Goal: Check status: Check status

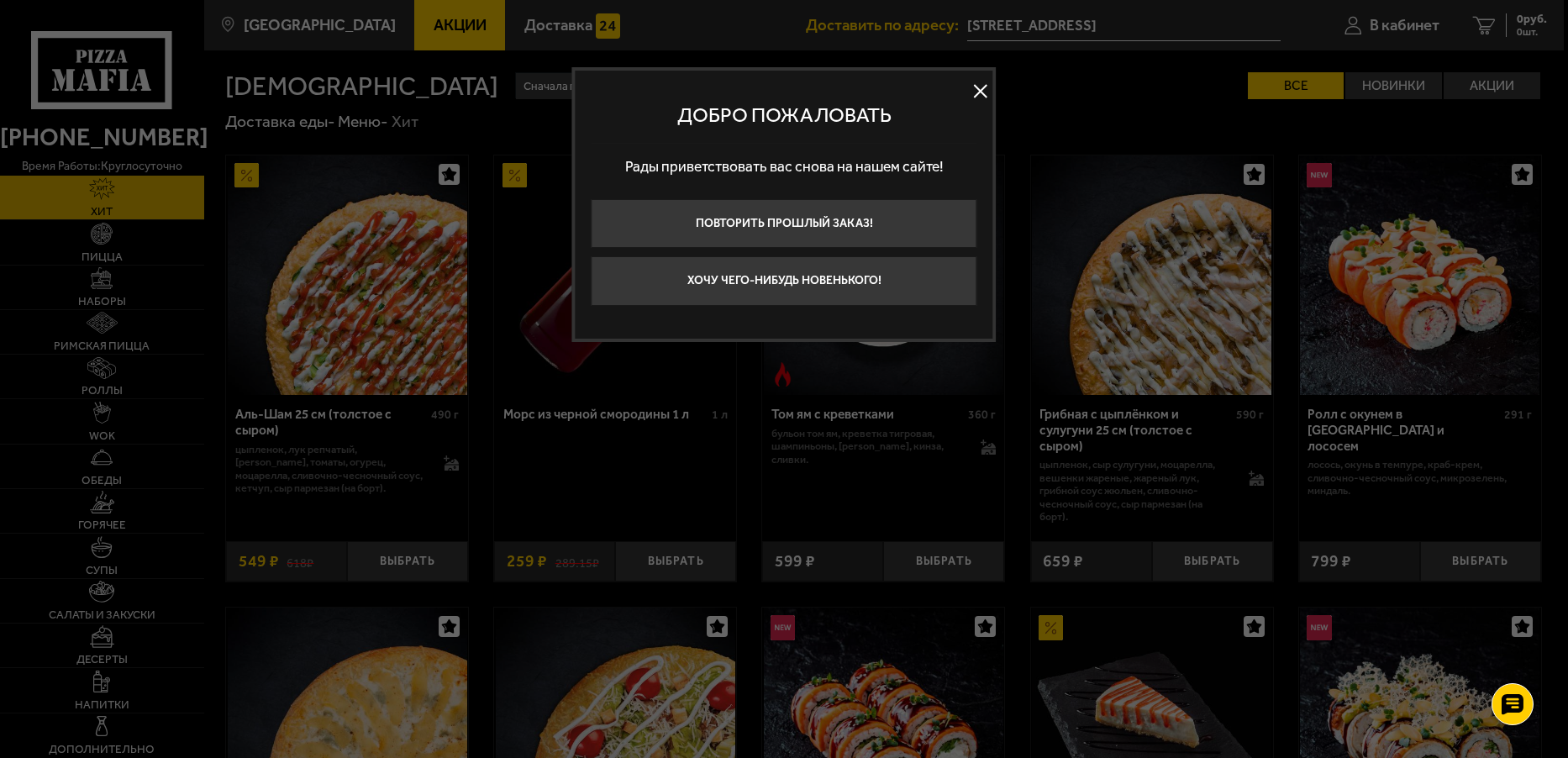
click at [977, 100] on button at bounding box center [980, 90] width 25 height 25
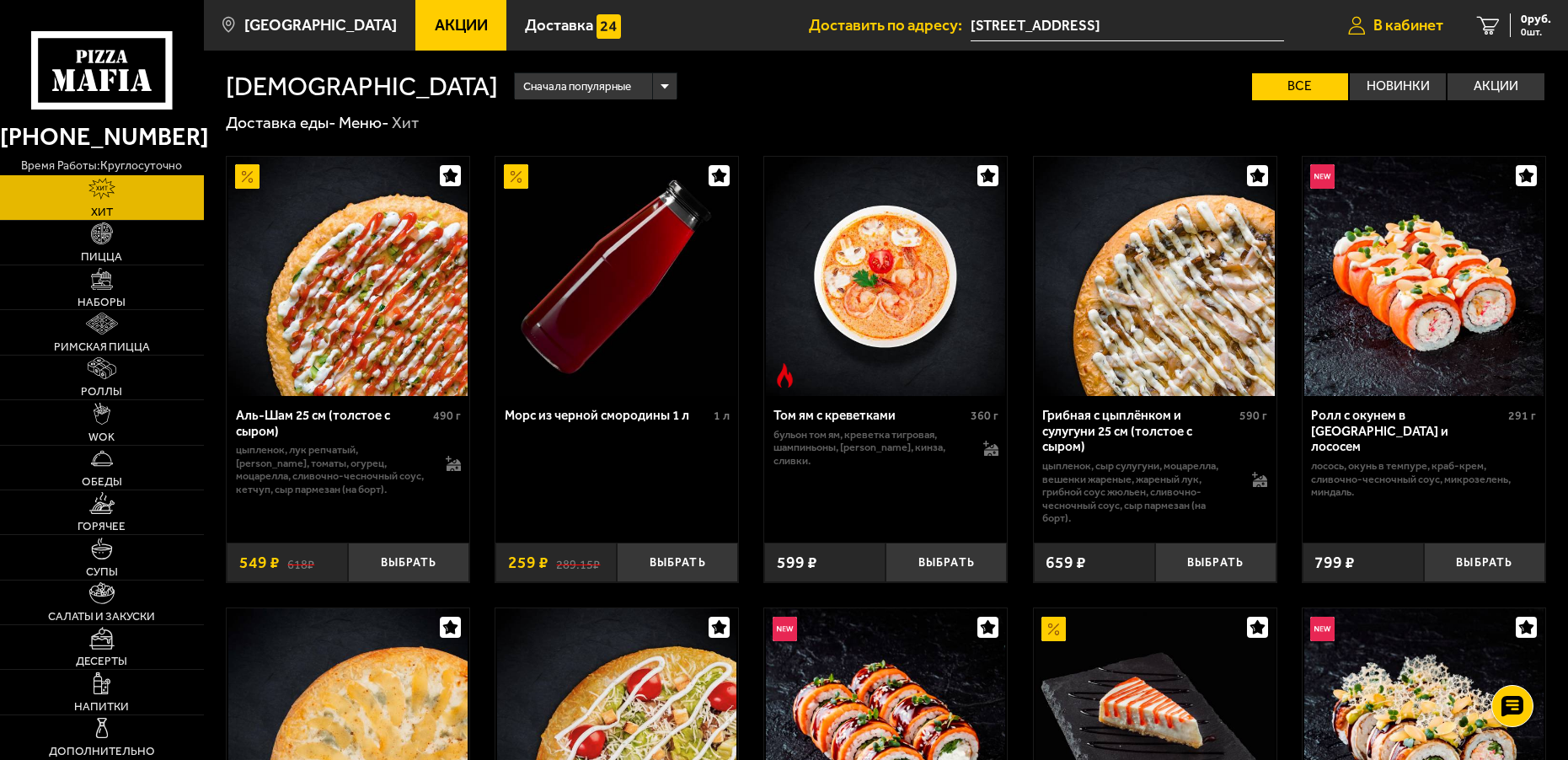
click at [1389, 39] on link "В кабинет" at bounding box center [1395, 25] width 129 height 51
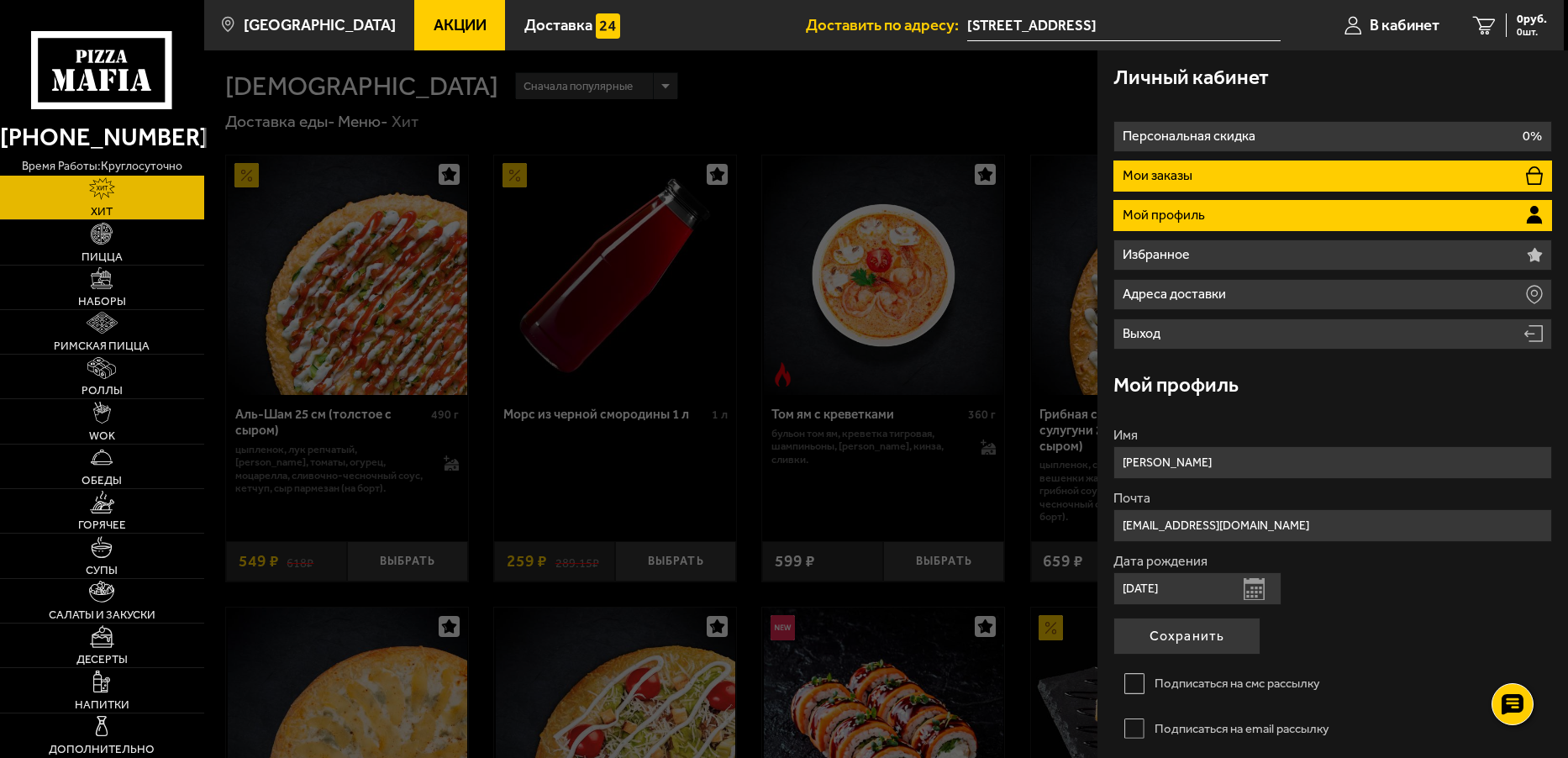
click at [1250, 183] on li "Мои заказы" at bounding box center [1332, 176] width 438 height 31
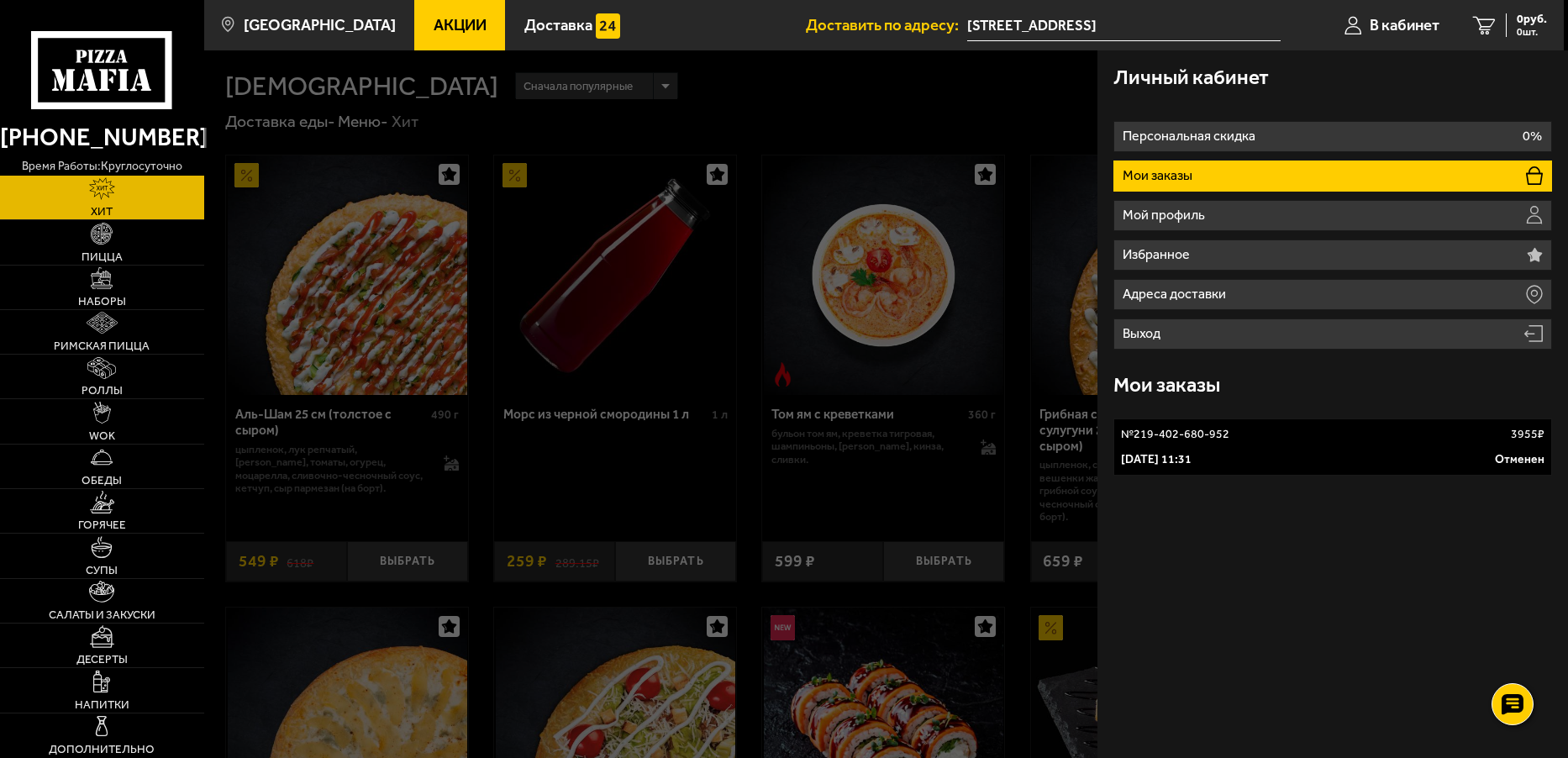
click at [1226, 446] on link "№ 219-402-680-952 3955 ₽ 30 сентября 2025 г. 11:31 Отменен" at bounding box center [1332, 446] width 438 height 57
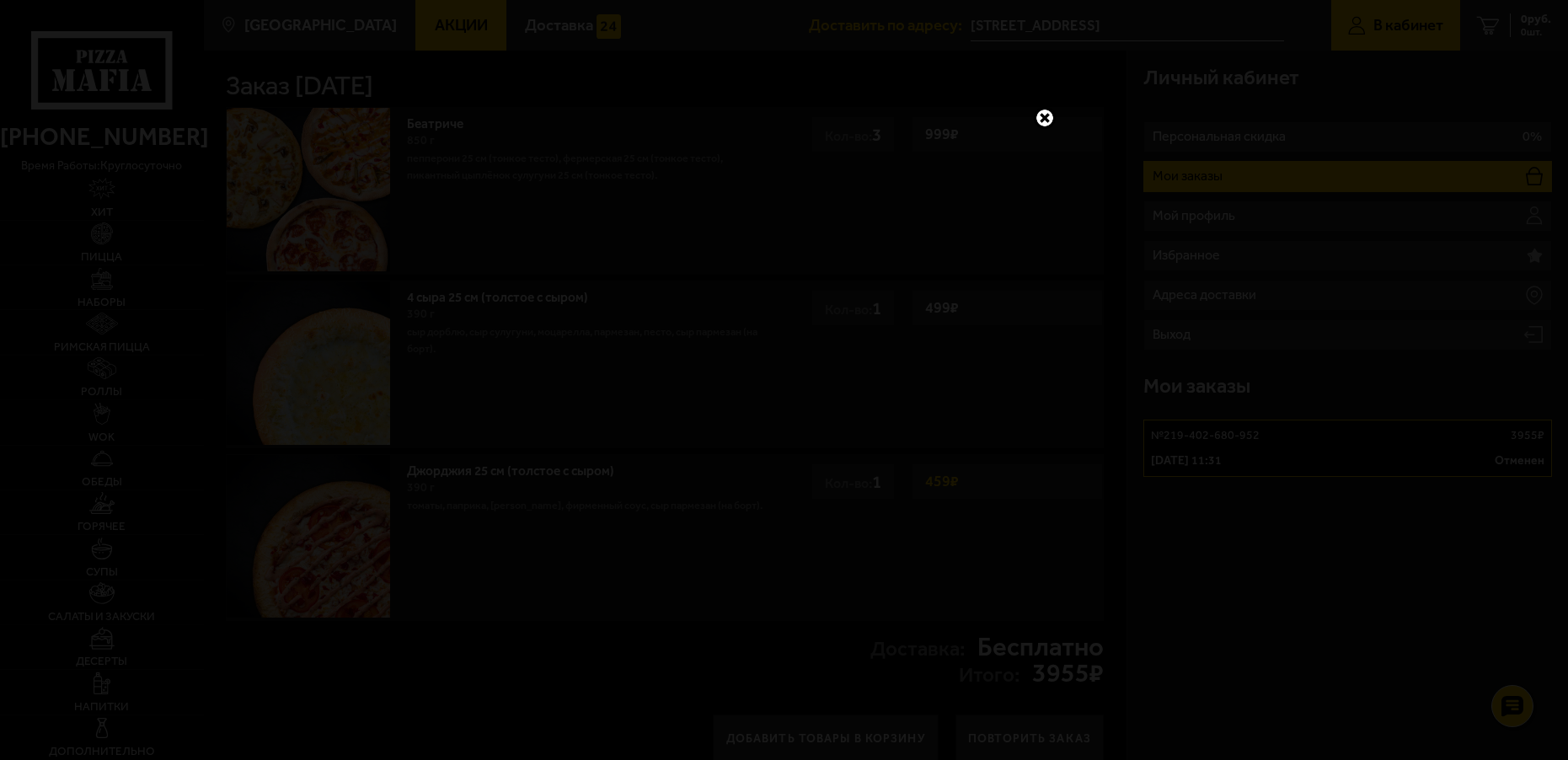
click at [1044, 121] on link at bounding box center [1044, 117] width 22 height 22
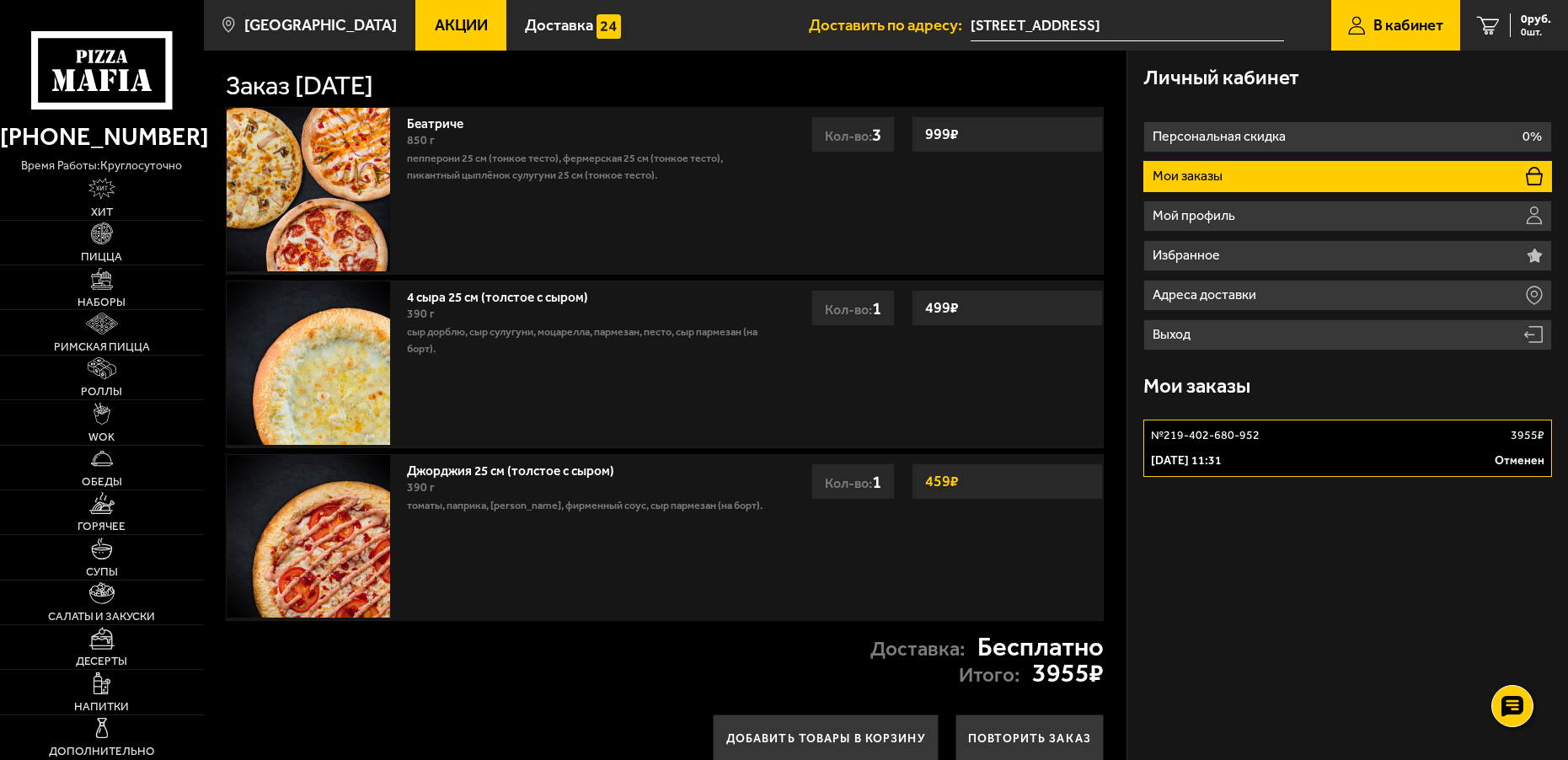
click at [1221, 464] on p "[DATE] 11:31" at bounding box center [1185, 461] width 71 height 17
click at [1244, 27] on p "Готовим" at bounding box center [1259, 33] width 50 height 13
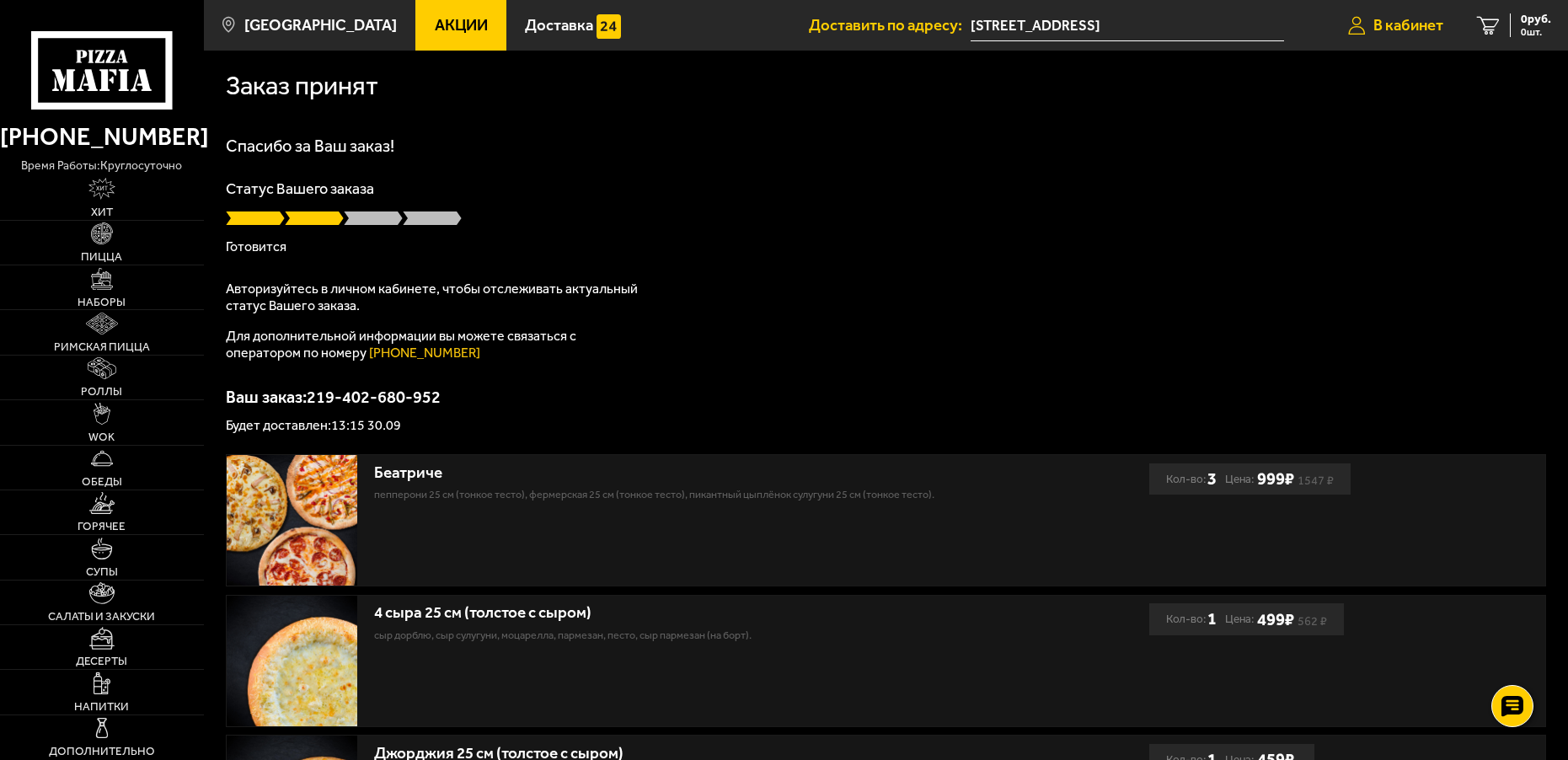
click at [1382, 30] on span "В кабинет" at bounding box center [1408, 25] width 70 height 16
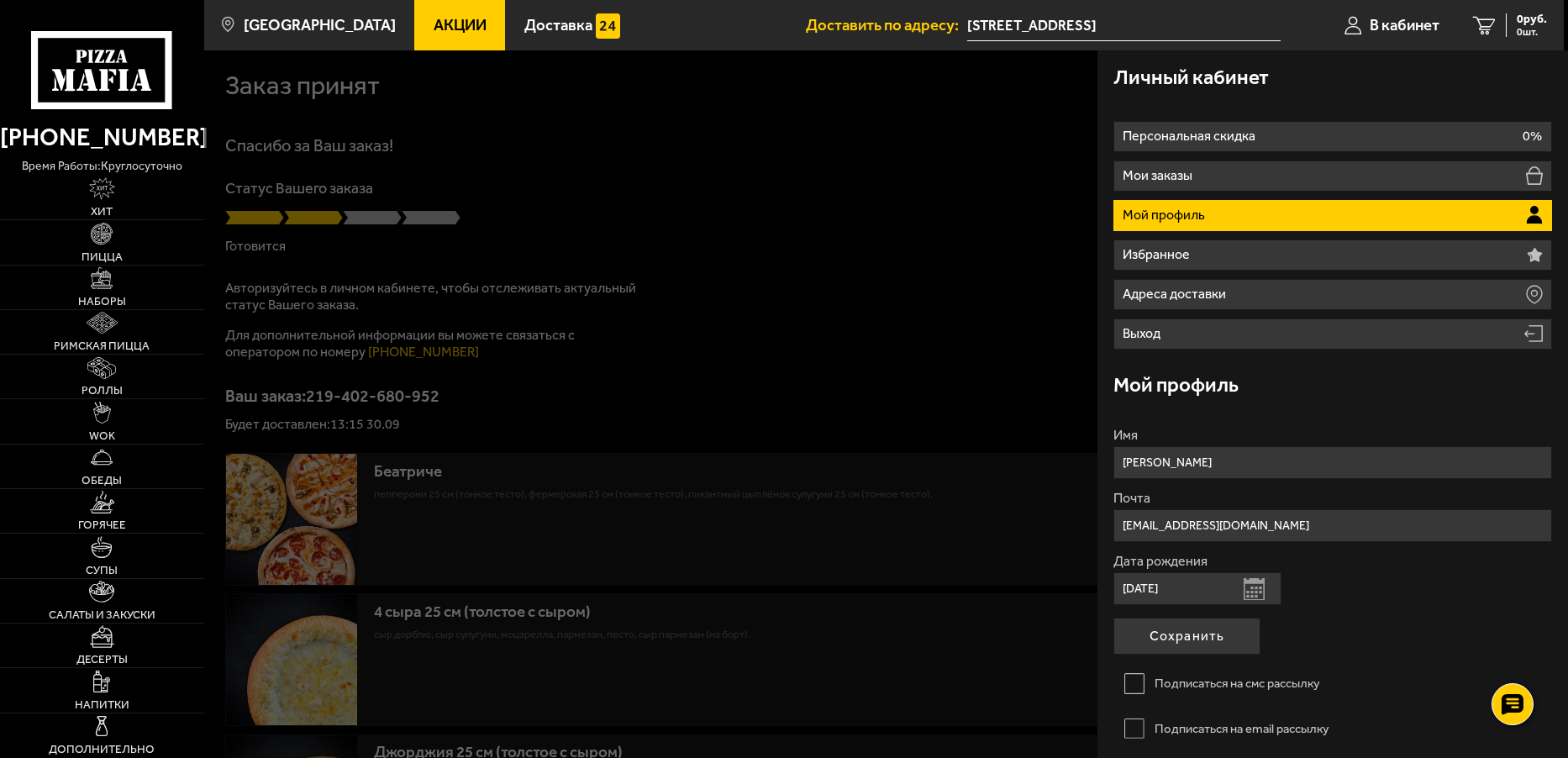
click at [1193, 221] on p "Мой профиль" at bounding box center [1165, 215] width 86 height 13
click at [283, 155] on div at bounding box center [988, 430] width 1568 height 758
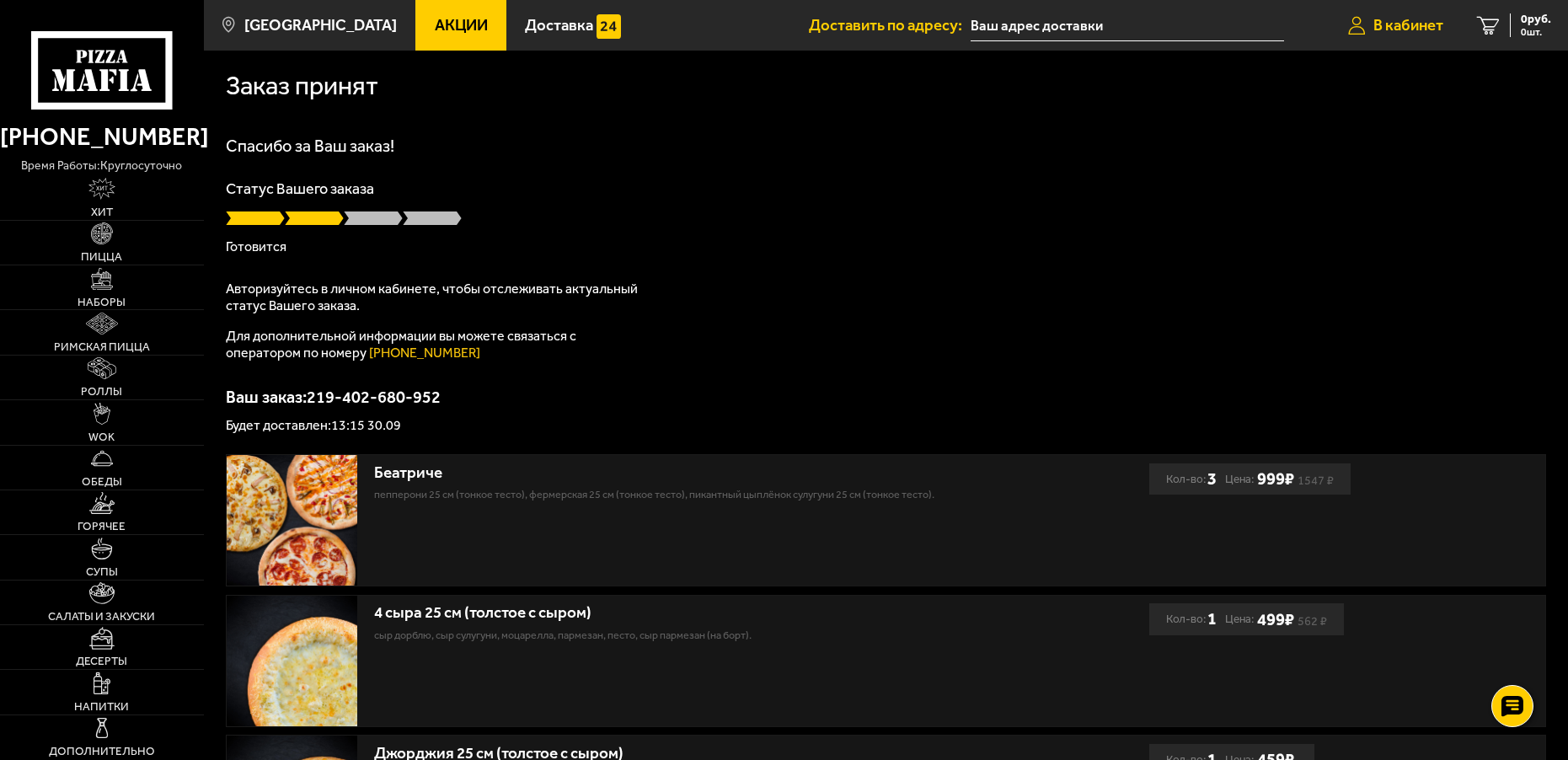
click at [1432, 22] on span "В кабинет" at bounding box center [1408, 25] width 70 height 16
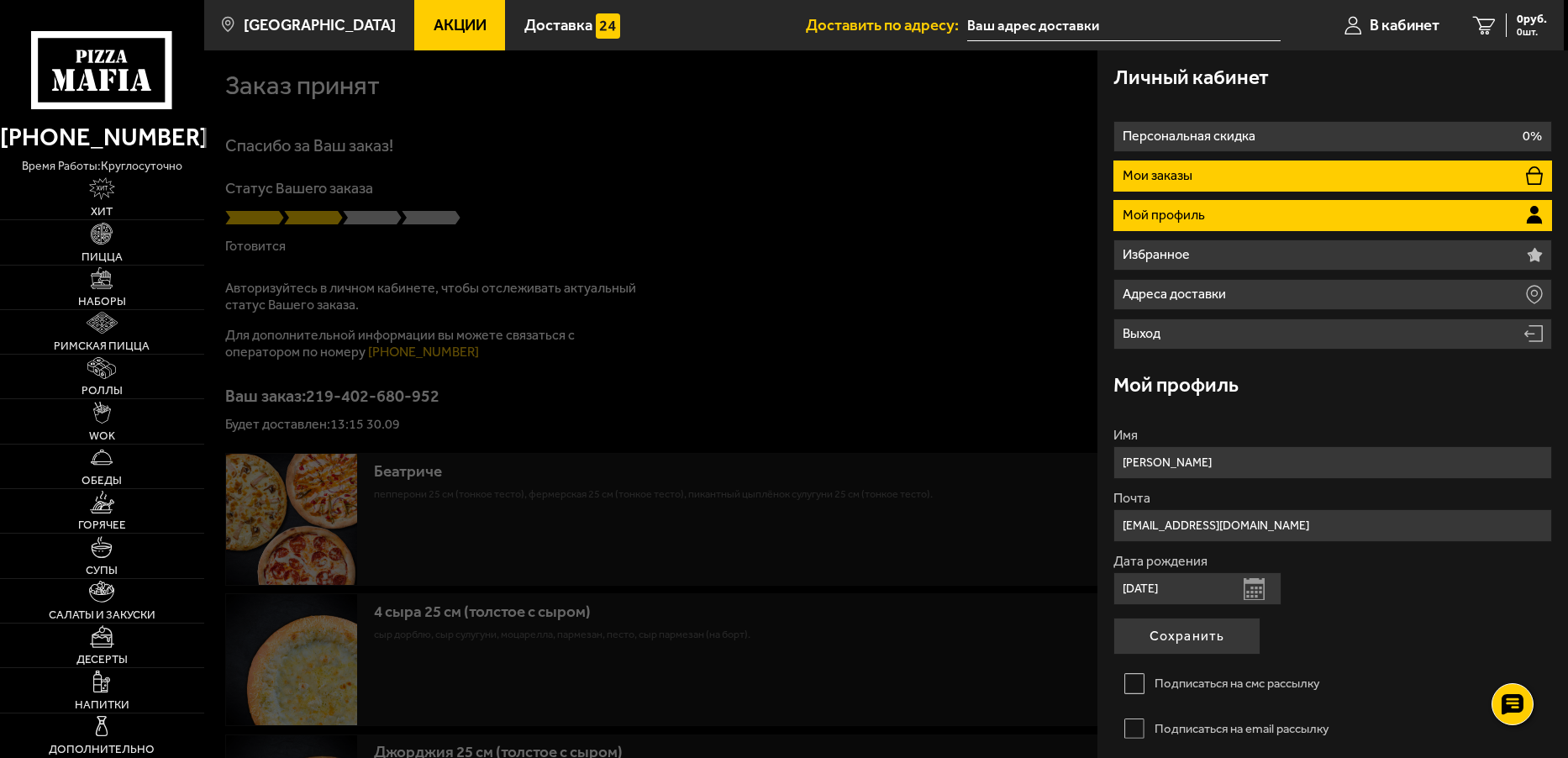
click at [1331, 177] on li "Мои заказы" at bounding box center [1332, 176] width 438 height 31
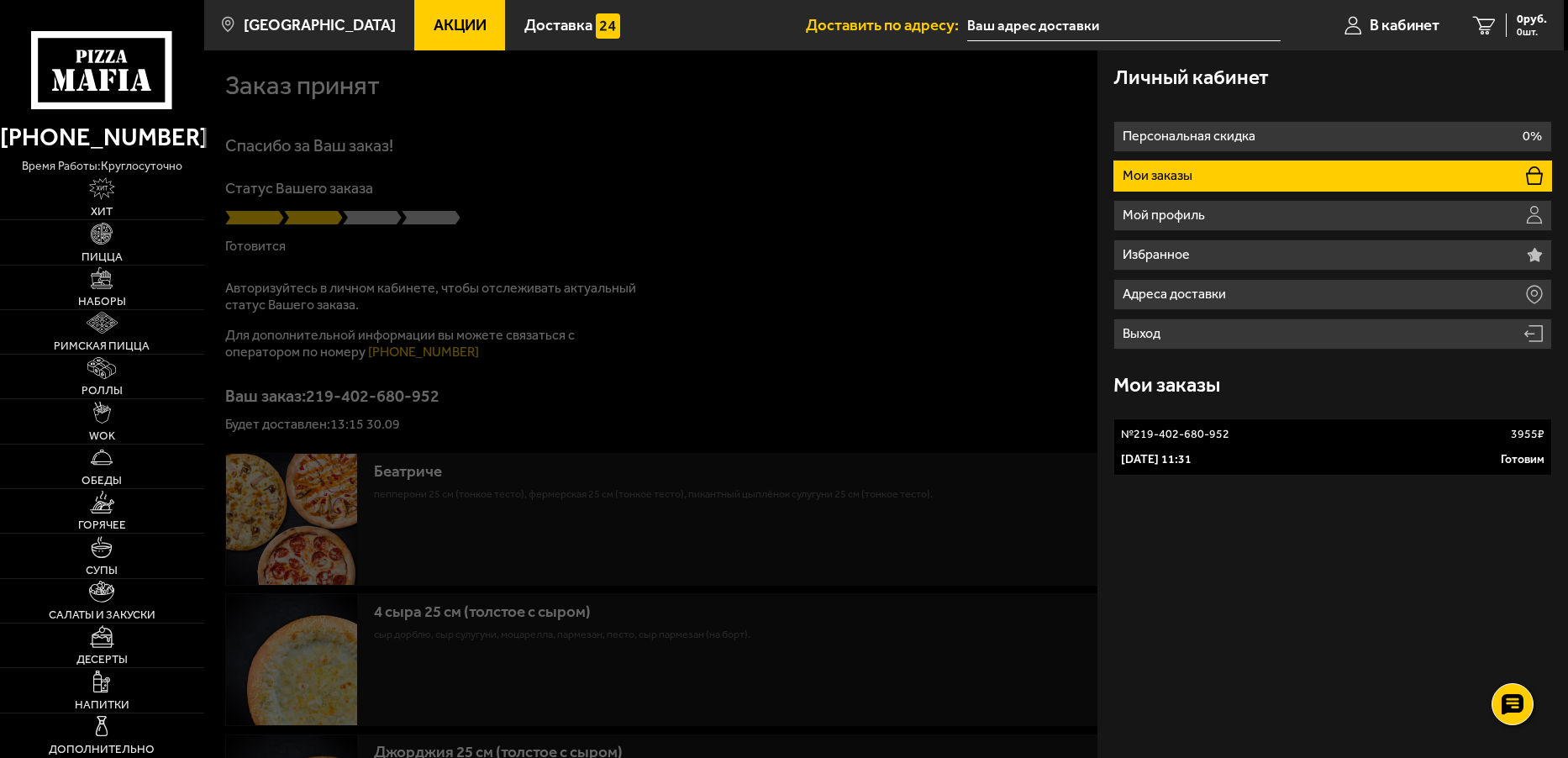
click at [1192, 461] on p "[DATE] 11:31" at bounding box center [1156, 459] width 71 height 17
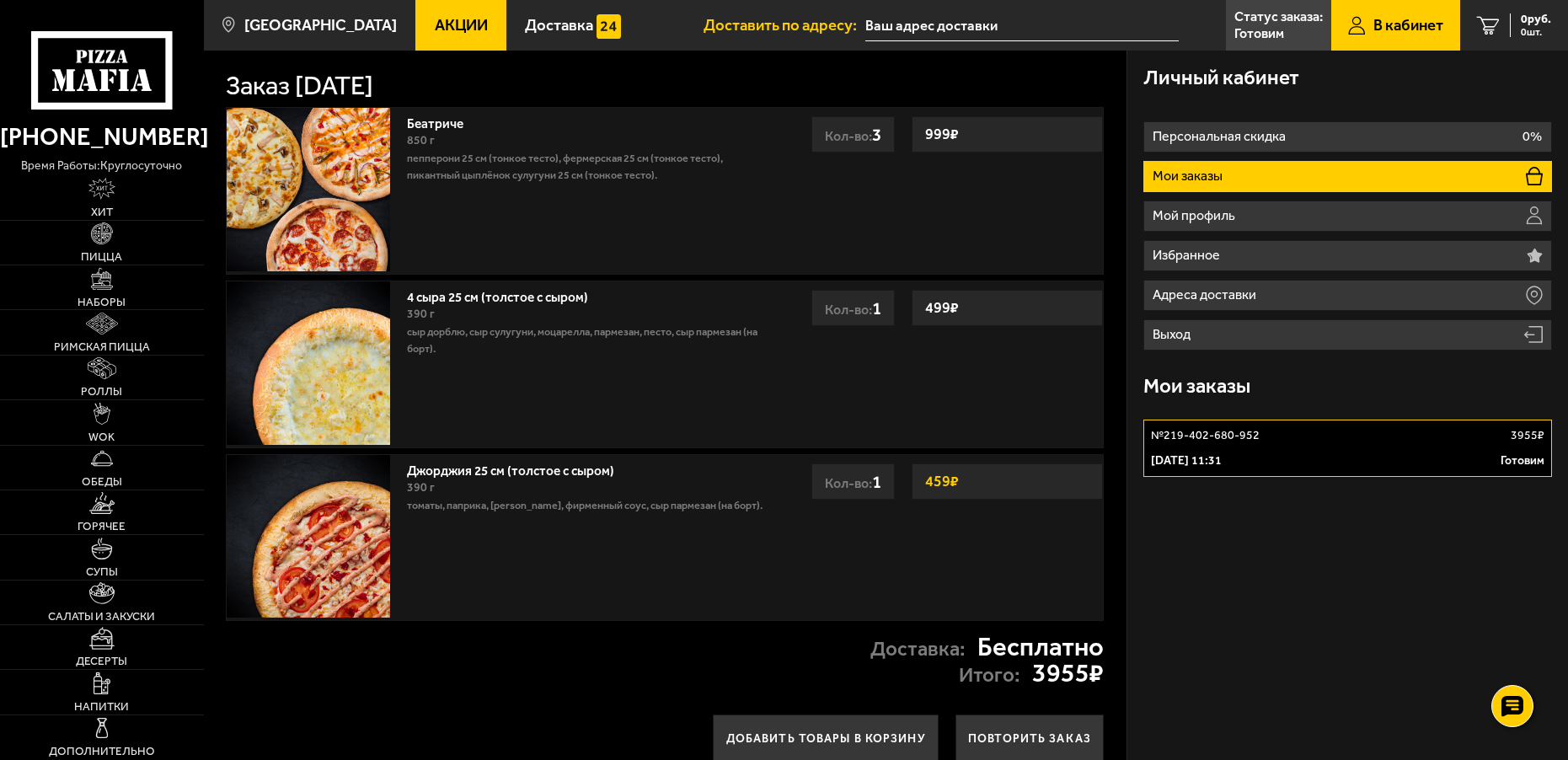
click at [1385, 18] on span "В кабинет" at bounding box center [1408, 25] width 70 height 16
click at [1230, 451] on link "№ 219-402-680-952 3955 ₽ [DATE] 11:31 Готовим" at bounding box center [1347, 447] width 409 height 57
click at [1397, 467] on div "[DATE] 11:31 Готовим" at bounding box center [1347, 461] width 393 height 17
click at [1396, 467] on div "[DATE] 11:31 Готовим" at bounding box center [1347, 461] width 393 height 17
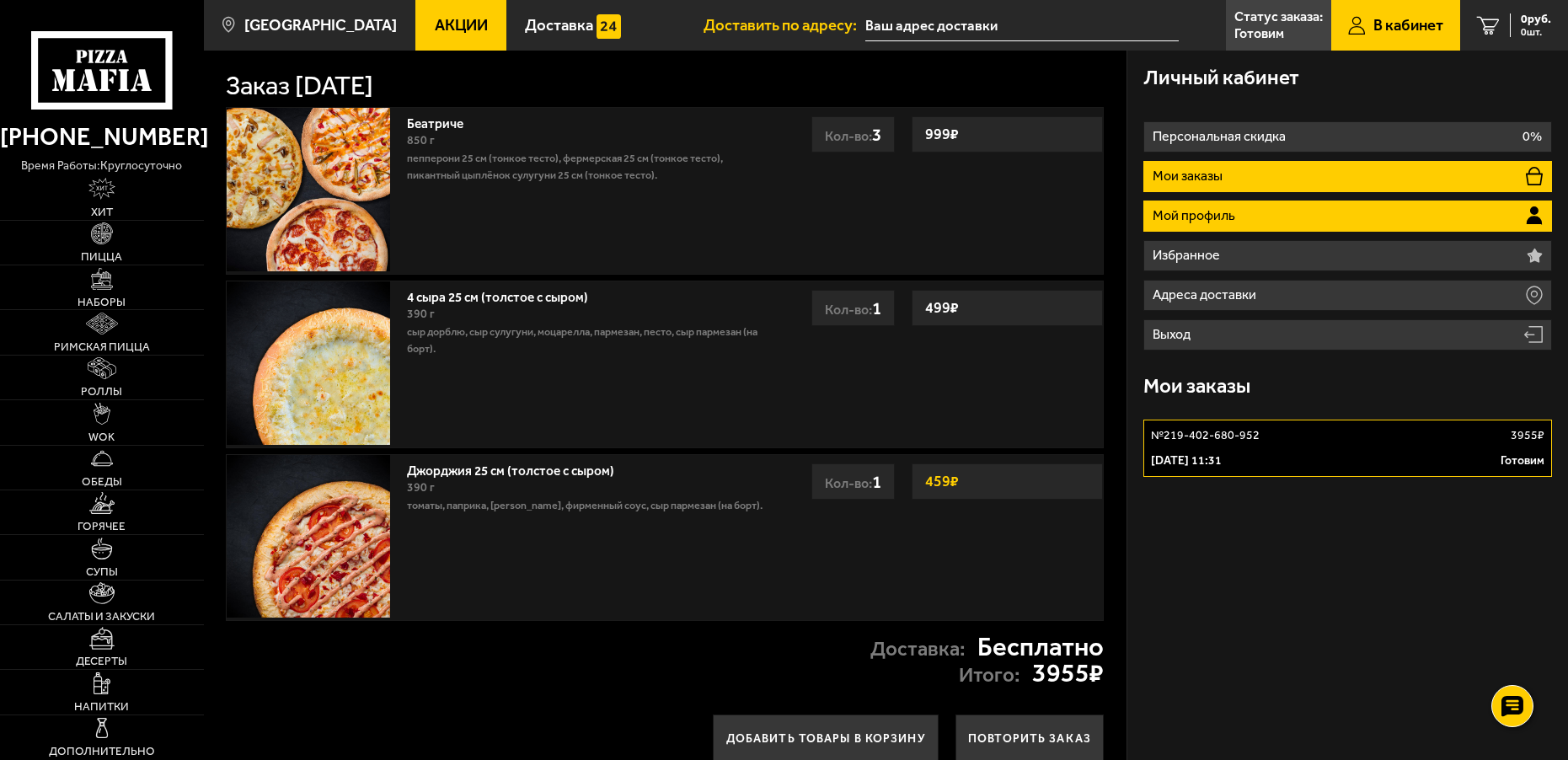
click at [1198, 209] on p "Мой профиль" at bounding box center [1195, 215] width 87 height 13
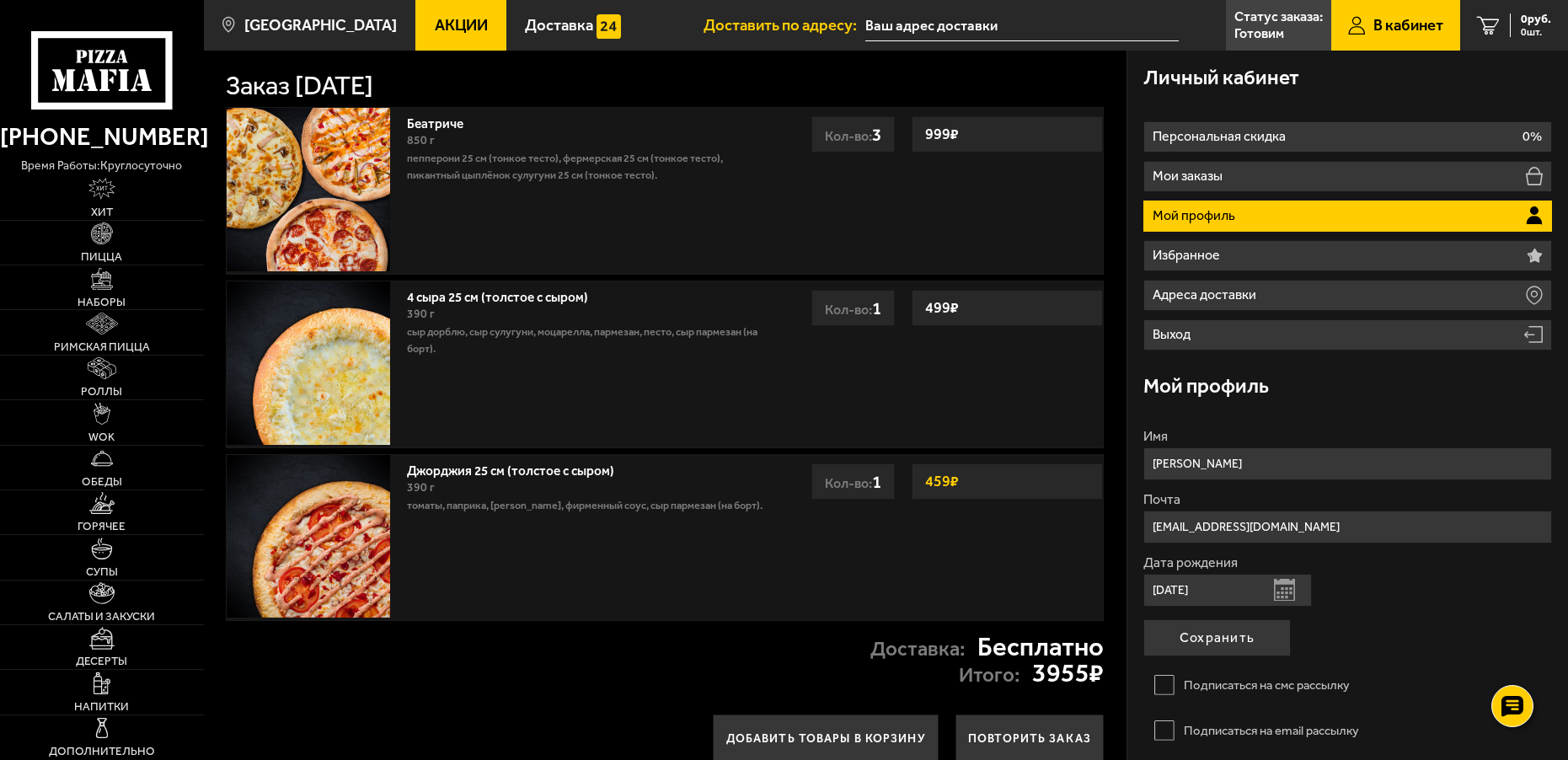
click at [1382, 33] on span "В кабинет" at bounding box center [1408, 25] width 70 height 16
click at [91, 69] on icon at bounding box center [102, 70] width 141 height 78
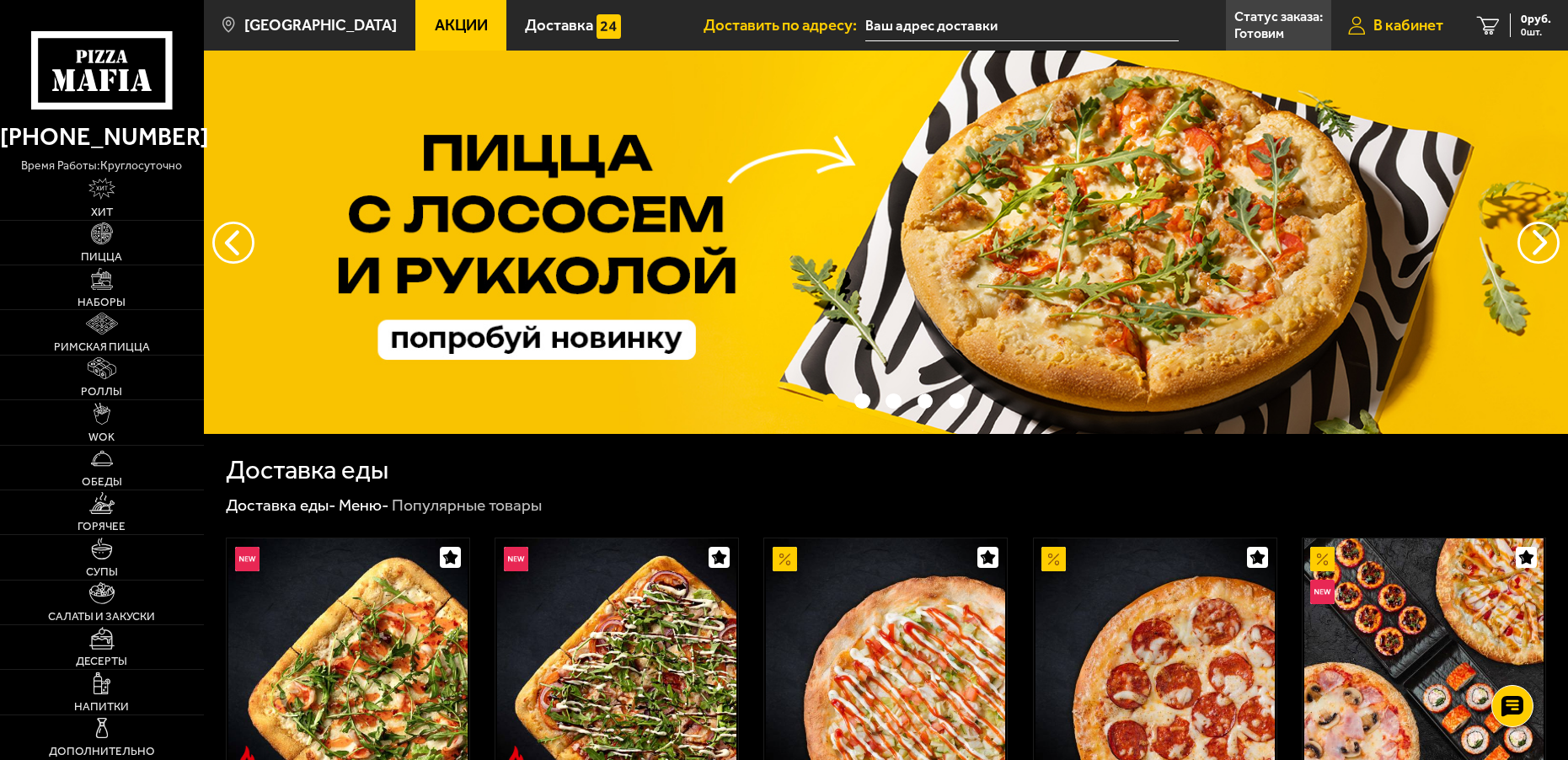
click at [1351, 23] on link "В кабинет" at bounding box center [1395, 25] width 129 height 51
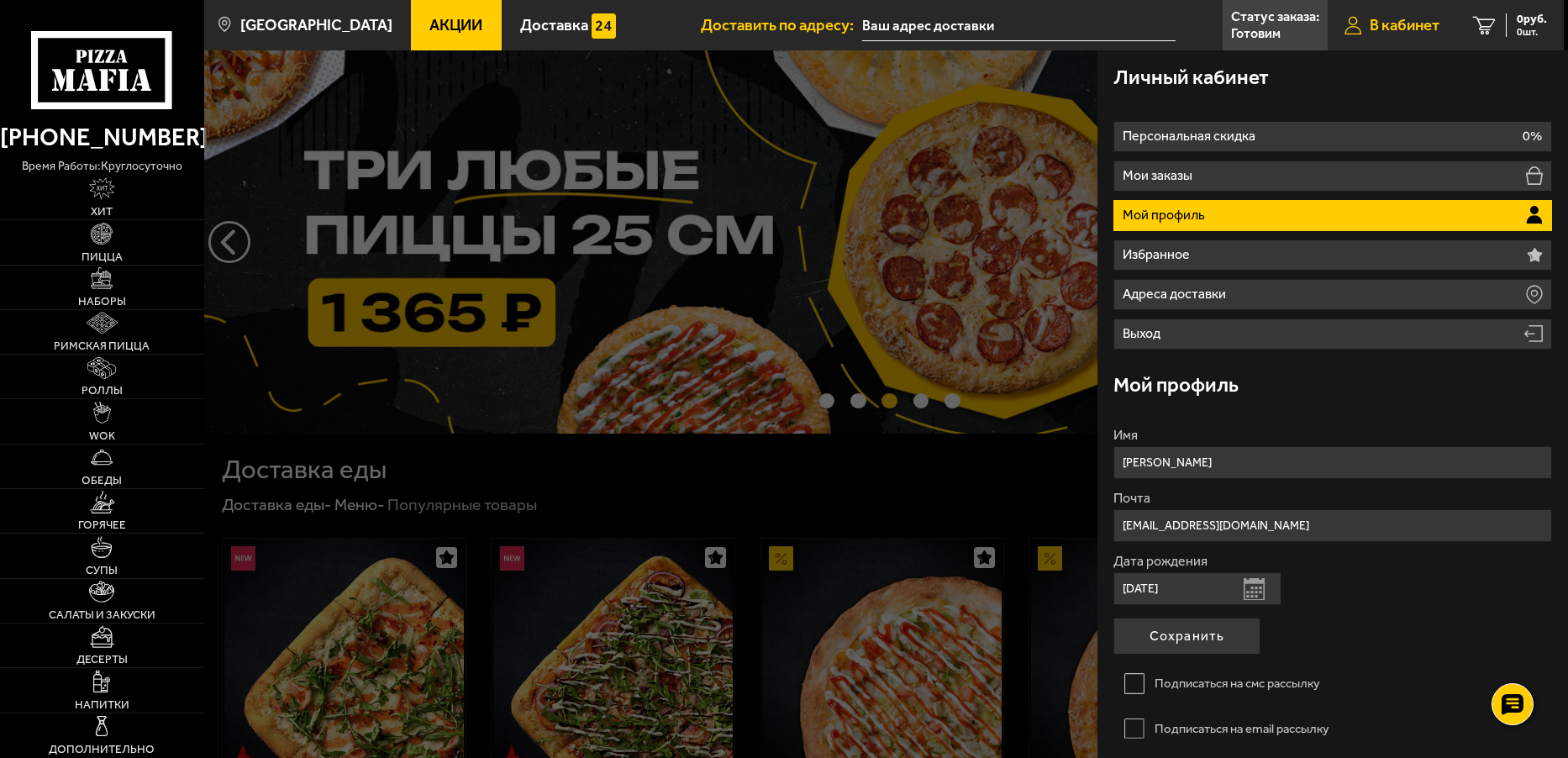
click at [1380, 19] on span "В кабинет" at bounding box center [1405, 25] width 70 height 16
click at [1387, 25] on span "В кабинет" at bounding box center [1405, 25] width 70 height 16
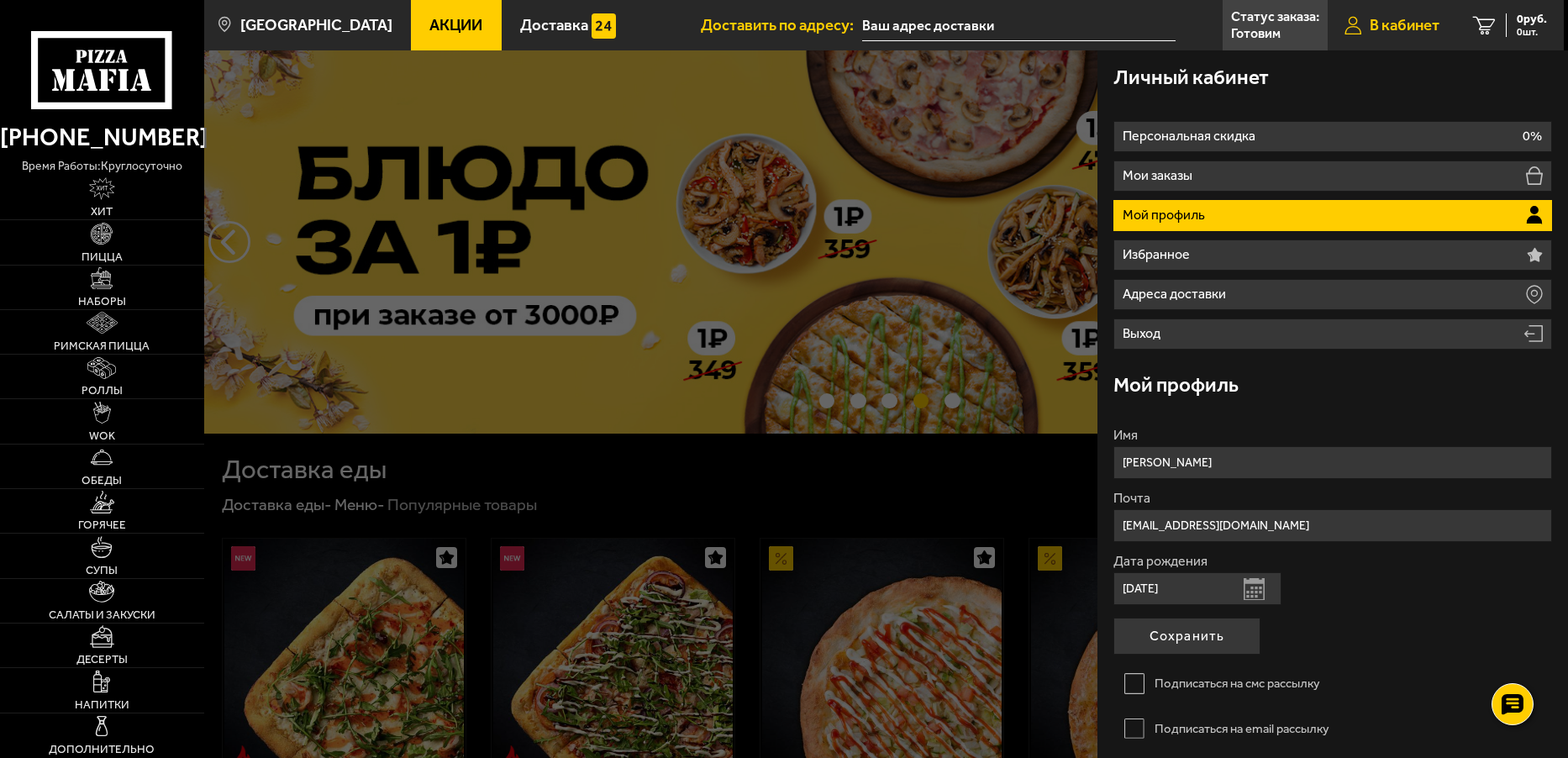
drag, startPoint x: 1392, startPoint y: 35, endPoint x: 1376, endPoint y: 19, distance: 22.6
click at [1376, 19] on link "В кабинет" at bounding box center [1392, 25] width 128 height 51
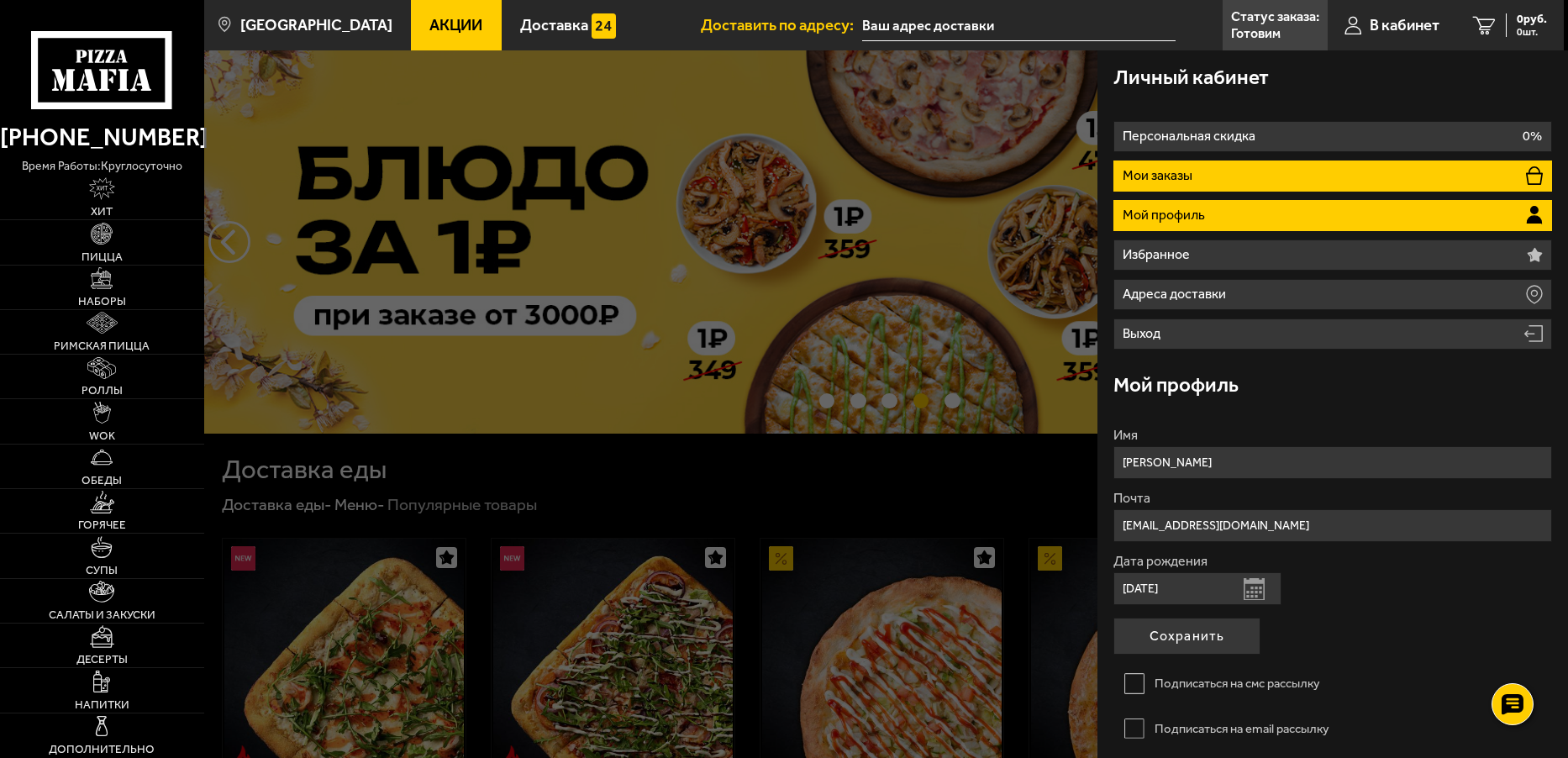
click at [1234, 181] on li "Мои заказы" at bounding box center [1332, 176] width 438 height 31
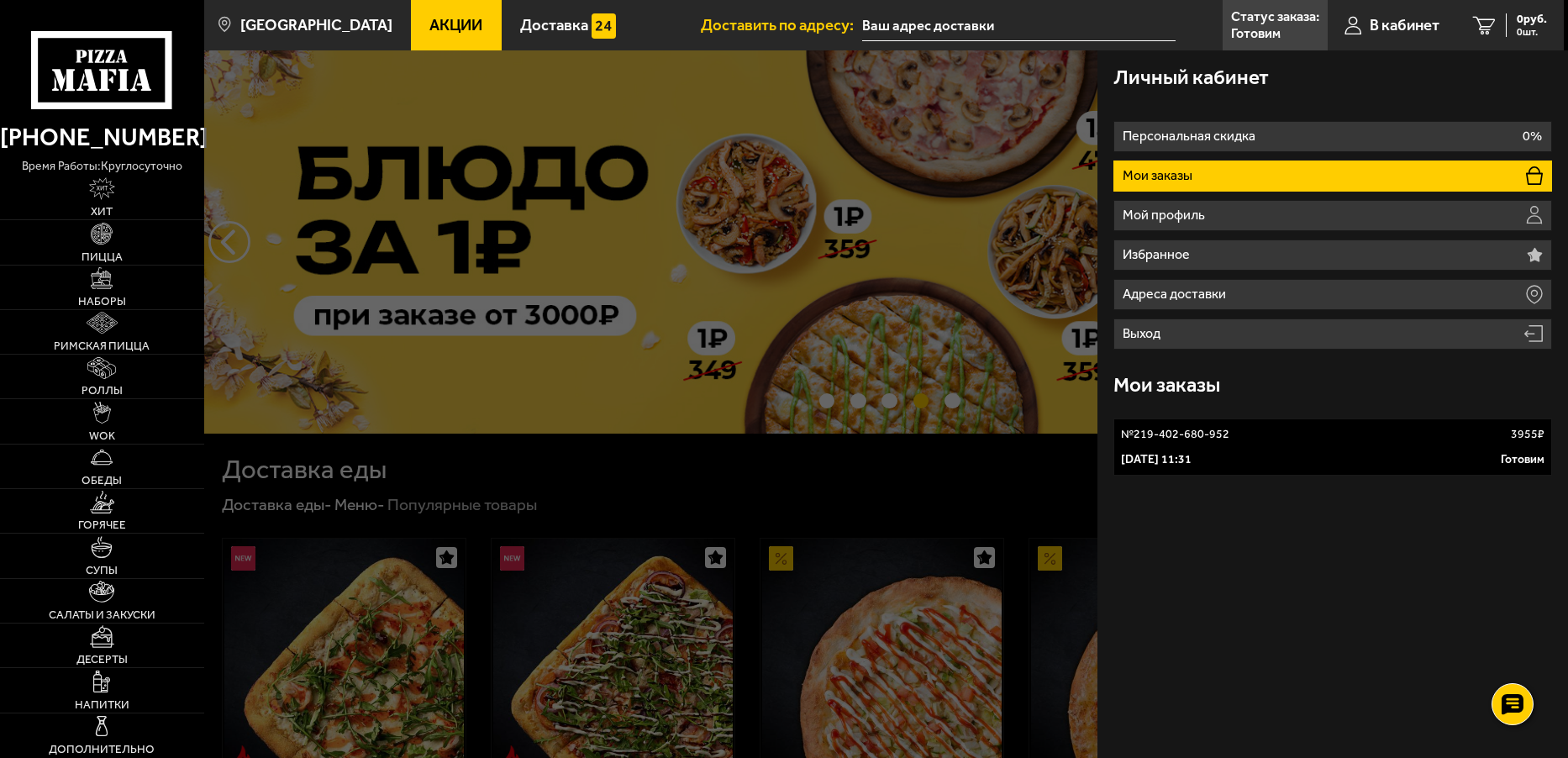
click at [1183, 427] on p "№ 219-402-680-952" at bounding box center [1175, 434] width 108 height 17
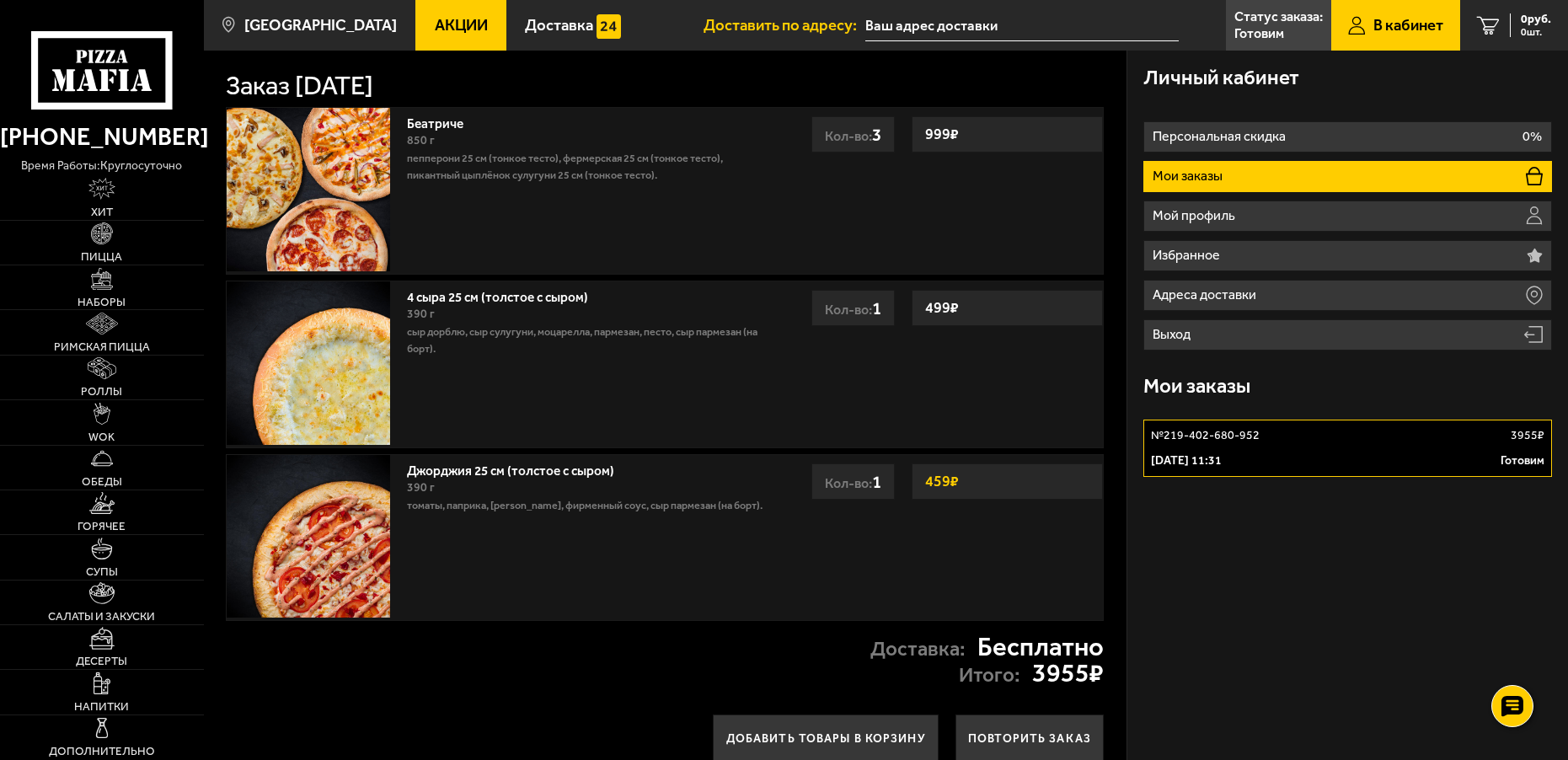
click at [1185, 428] on div "Личный кабинет Персональная скидка 0% Мои заказы Мой профиль Избранное Адреса д…" at bounding box center [1347, 415] width 440 height 728
click at [1170, 451] on link "№ 219-402-680-952 3955 ₽ [DATE] 11:31 Готовим" at bounding box center [1347, 447] width 409 height 57
click at [1171, 453] on p "[DATE] 11:31" at bounding box center [1185, 461] width 71 height 17
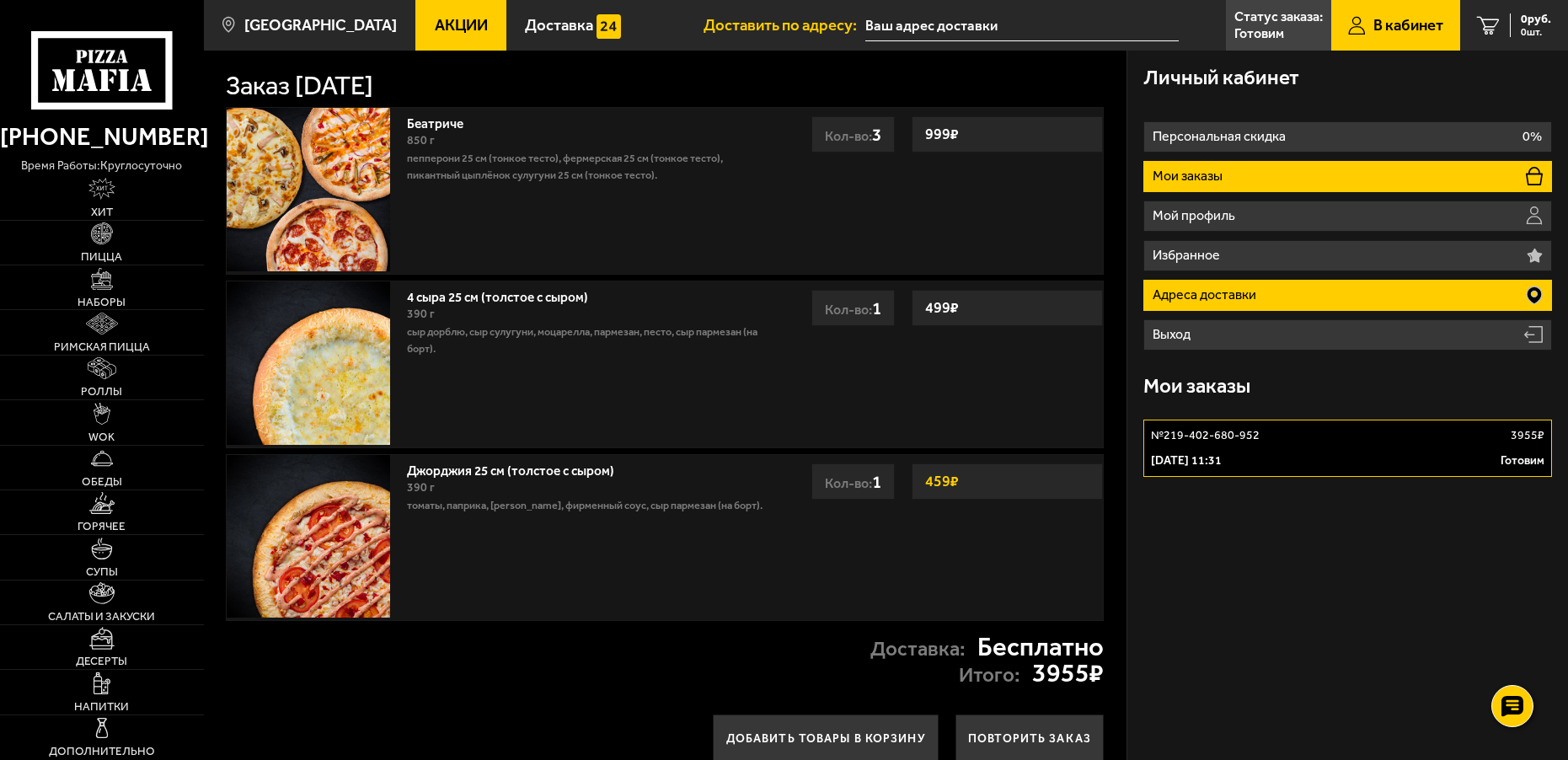
click at [1238, 288] on p "Адреса доставки" at bounding box center [1206, 294] width 108 height 13
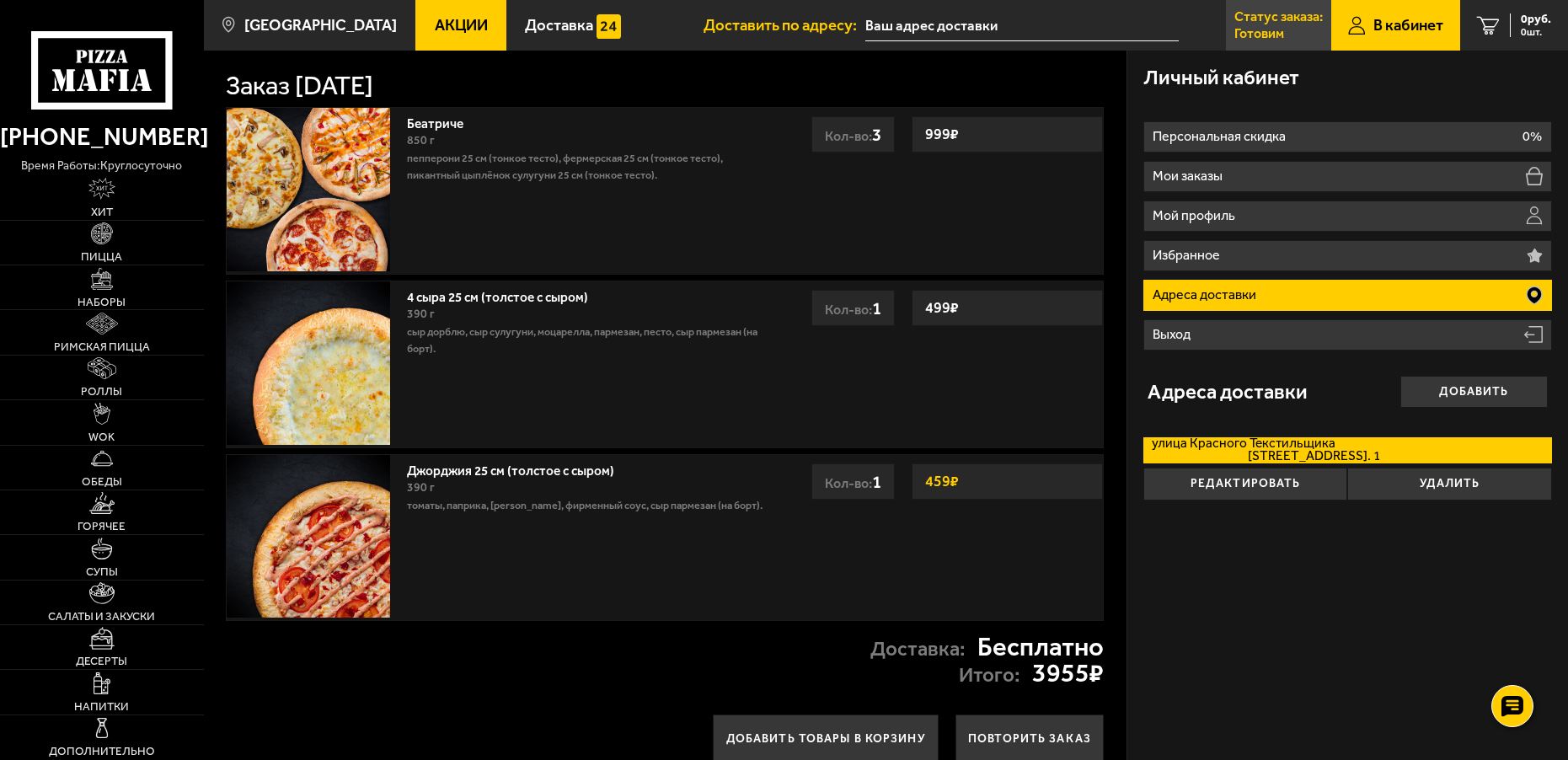
click at [1258, 27] on p "Готовим" at bounding box center [1259, 33] width 50 height 13
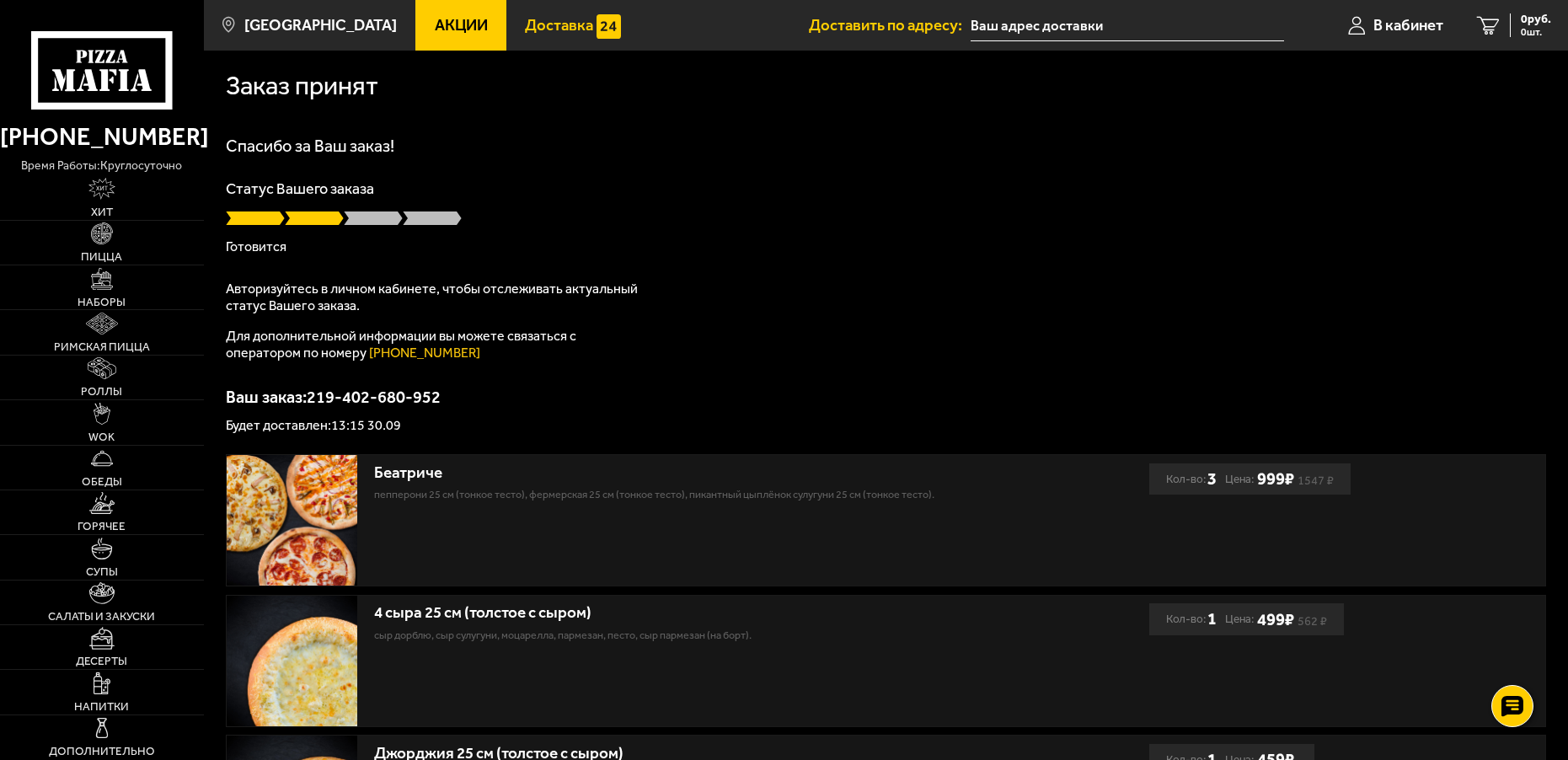
click at [579, 25] on span "Доставка" at bounding box center [559, 25] width 68 height 16
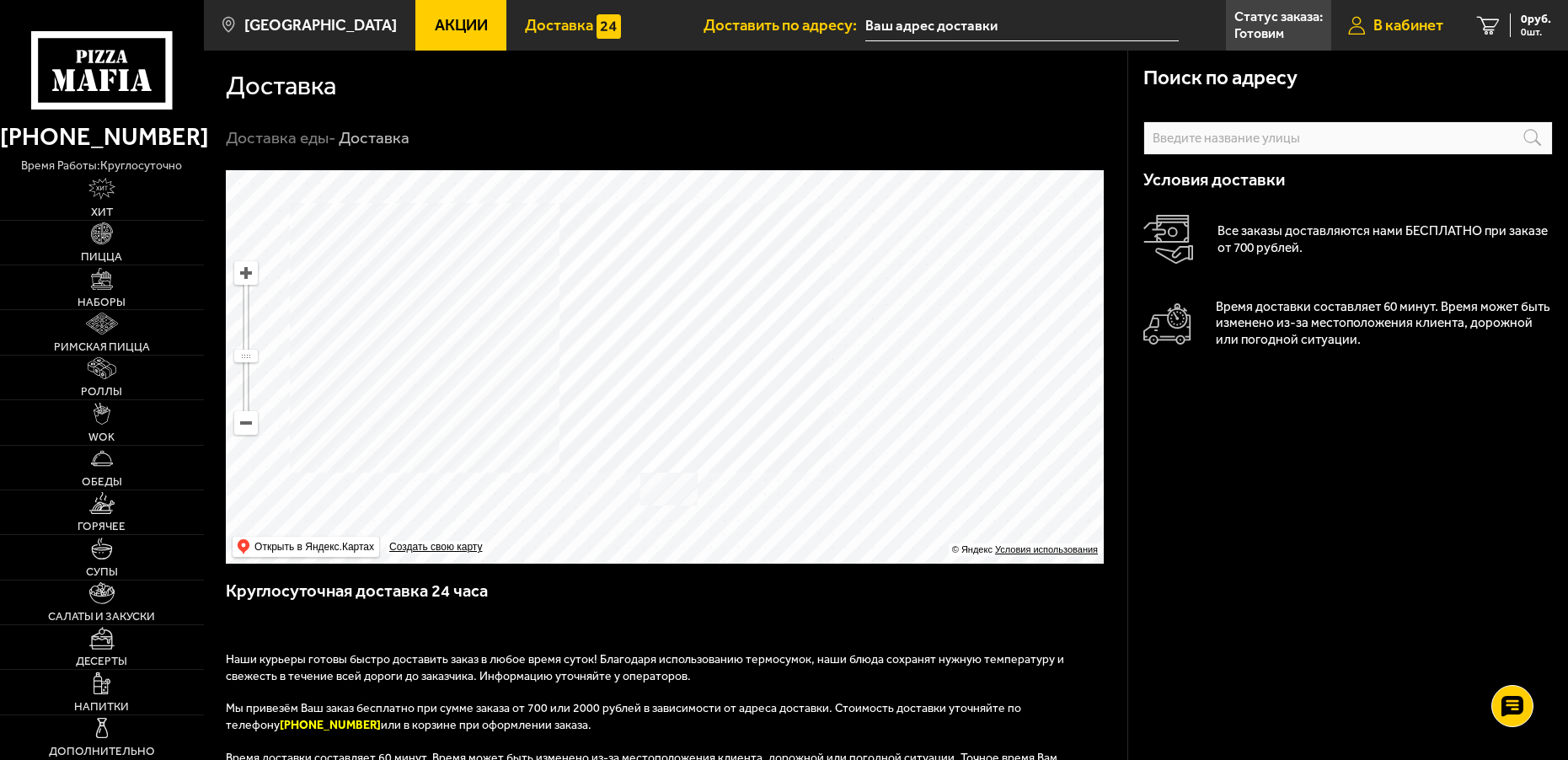
click at [1433, 30] on span "В кабинет" at bounding box center [1408, 25] width 70 height 16
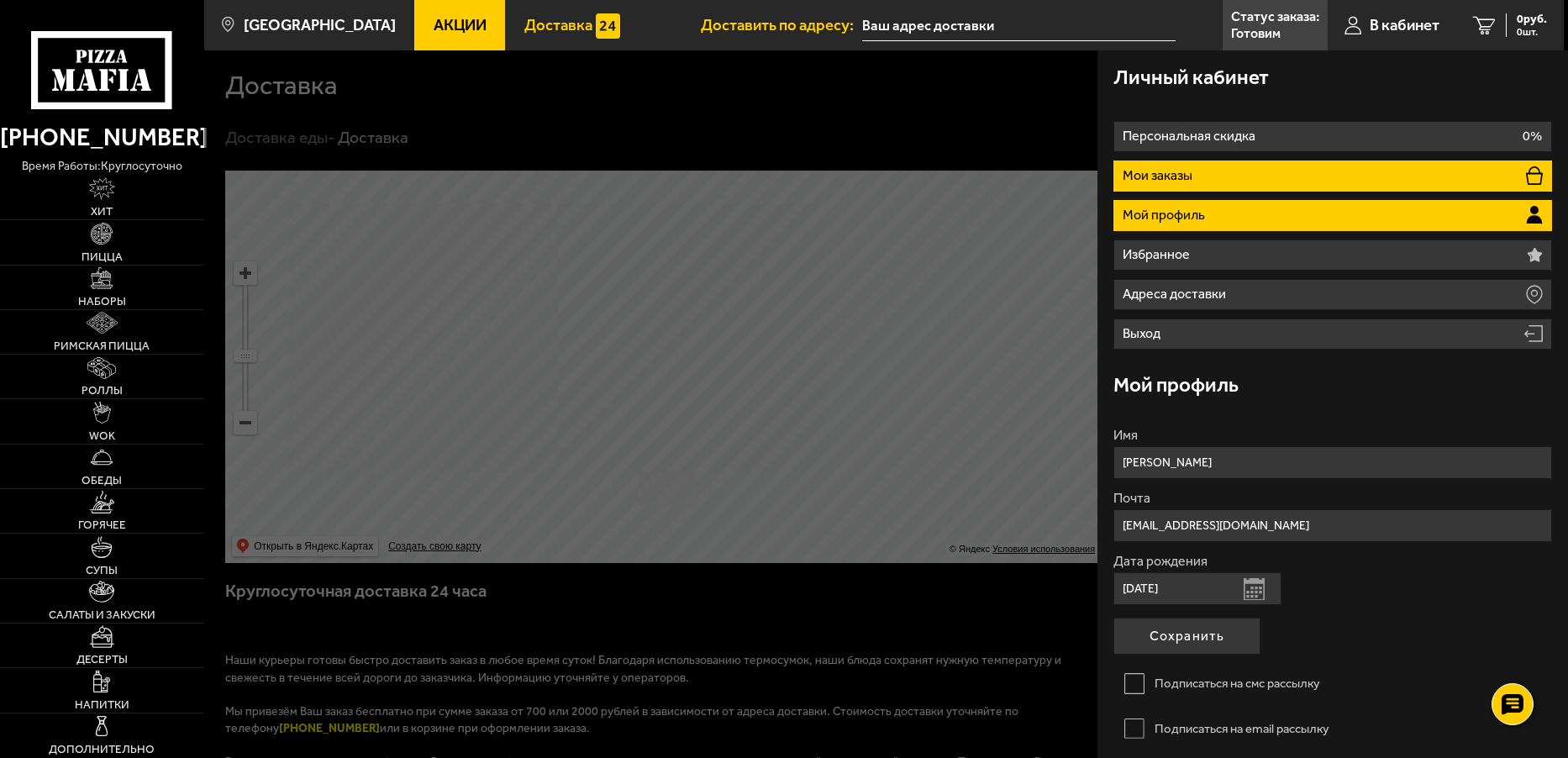
click at [1160, 183] on li "Мои заказы" at bounding box center [1332, 176] width 438 height 31
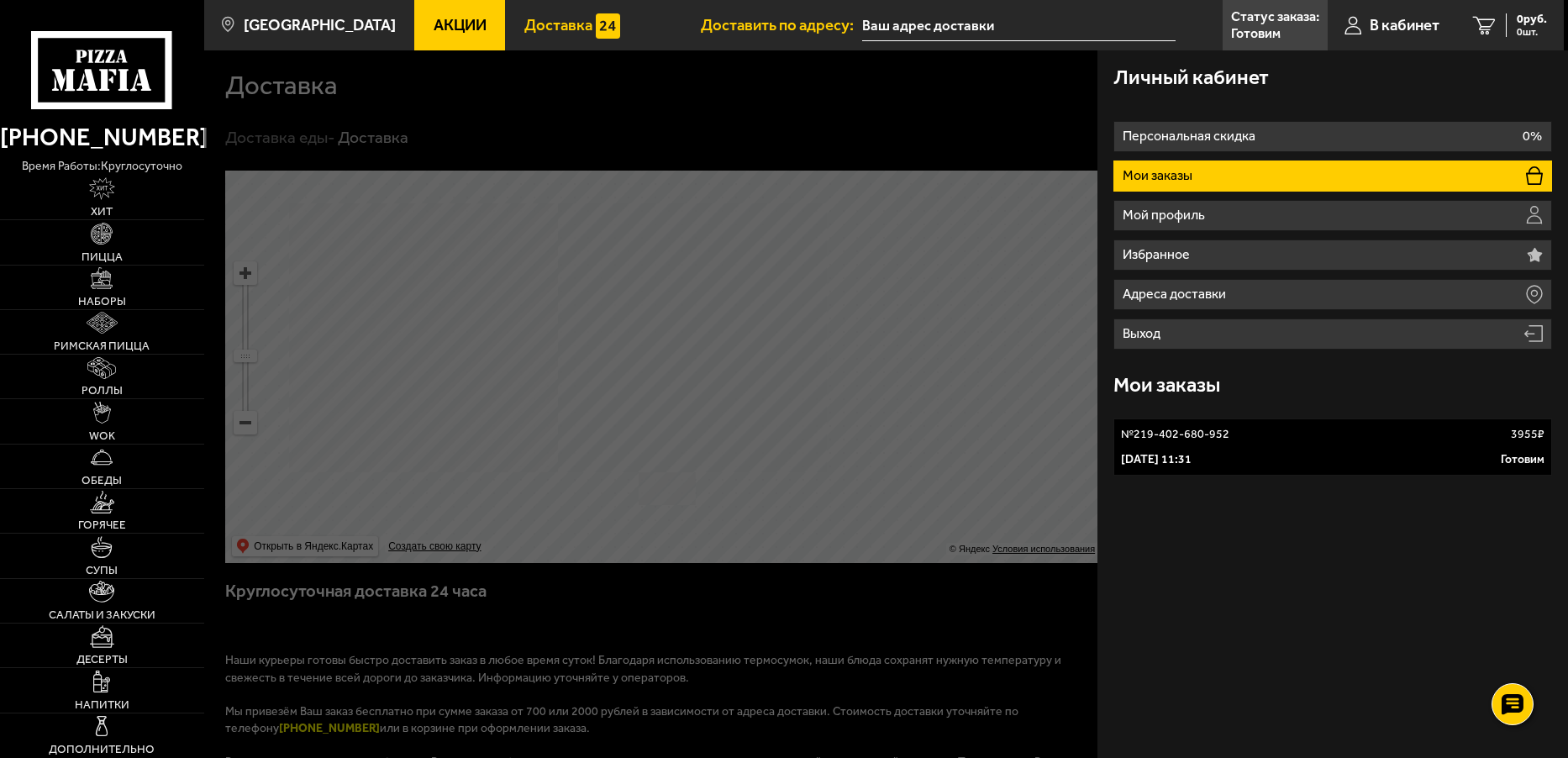
click at [1210, 444] on link "№ 219-402-680-952 3955 ₽ [DATE] 11:31 Готовим" at bounding box center [1332, 446] width 438 height 57
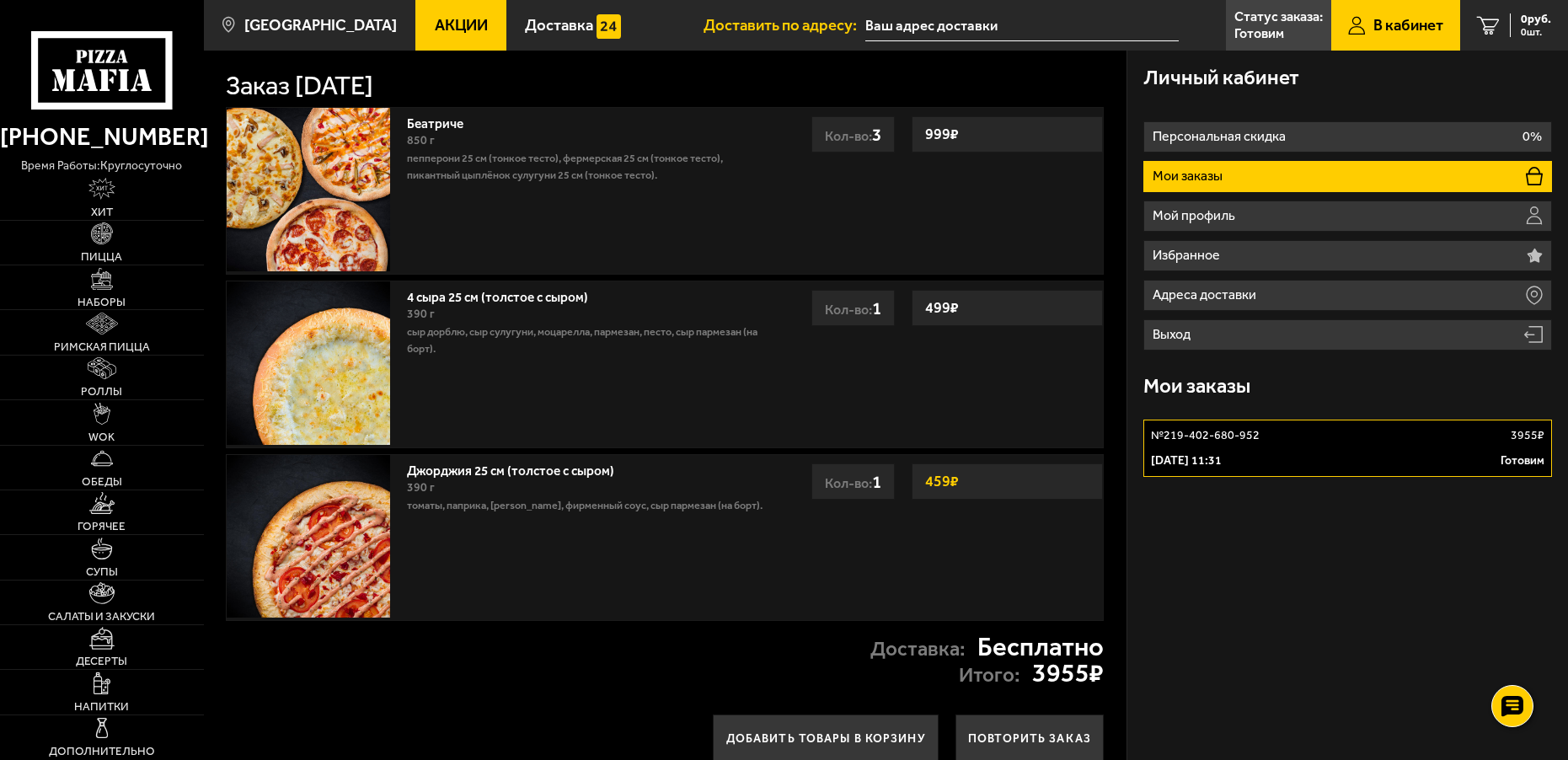
click at [1292, 184] on li "Мои заказы" at bounding box center [1347, 177] width 409 height 32
click at [1221, 462] on p "[DATE] 11:31" at bounding box center [1185, 461] width 71 height 17
click at [1417, 39] on link "В кабинет" at bounding box center [1395, 25] width 129 height 51
click at [1258, 43] on link "Статус заказа: [PERSON_NAME]" at bounding box center [1278, 25] width 105 height 51
